Goal: Transaction & Acquisition: Purchase product/service

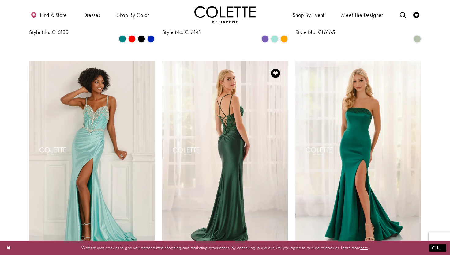
scroll to position [486, 0]
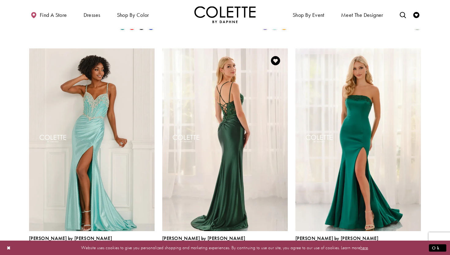
click at [256, 92] on img "Visit Colette by Daphne Style No. CL6177 Page" at bounding box center [224, 139] width 125 height 182
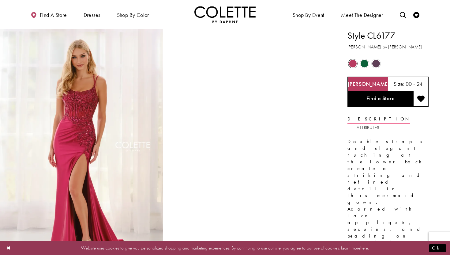
click at [377, 63] on span "Product color controls state depends on size chosen" at bounding box center [376, 64] width 8 height 8
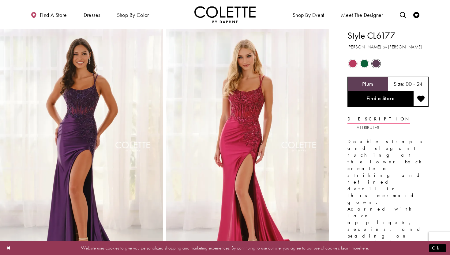
click at [364, 64] on span "Product color controls state depends on size chosen" at bounding box center [364, 64] width 8 height 8
